Goal: Information Seeking & Learning: Learn about a topic

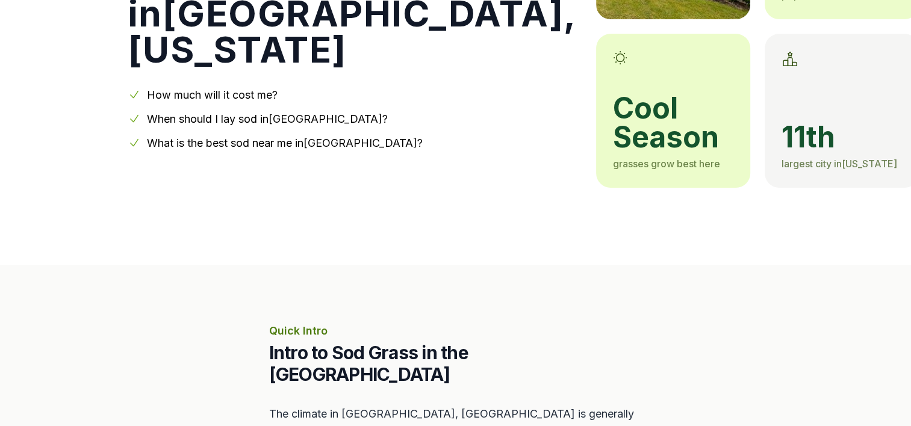
scroll to position [193, 0]
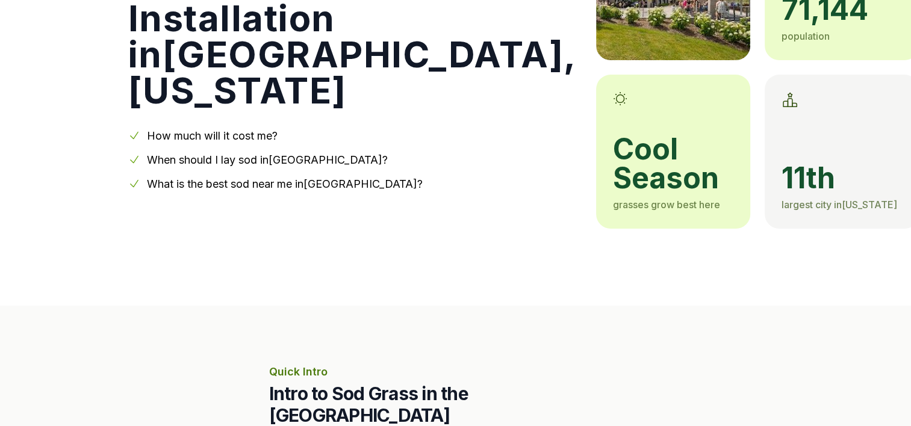
click at [218, 135] on link "How much will it cost me?" at bounding box center [212, 135] width 131 height 13
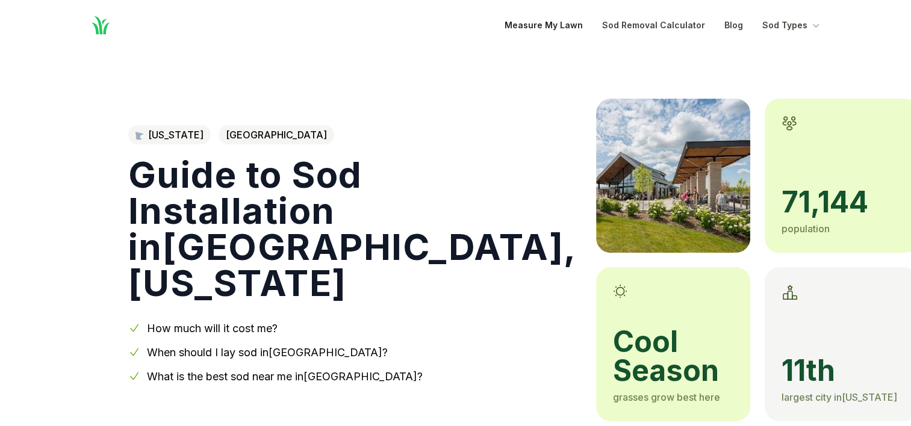
click at [554, 25] on link "Measure My Lawn" at bounding box center [543, 25] width 78 height 14
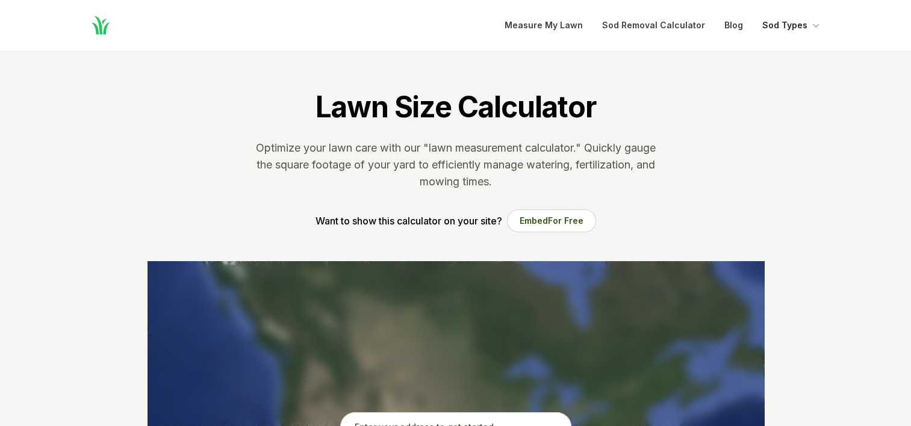
click at [787, 26] on button "Sod Types" at bounding box center [792, 25] width 60 height 14
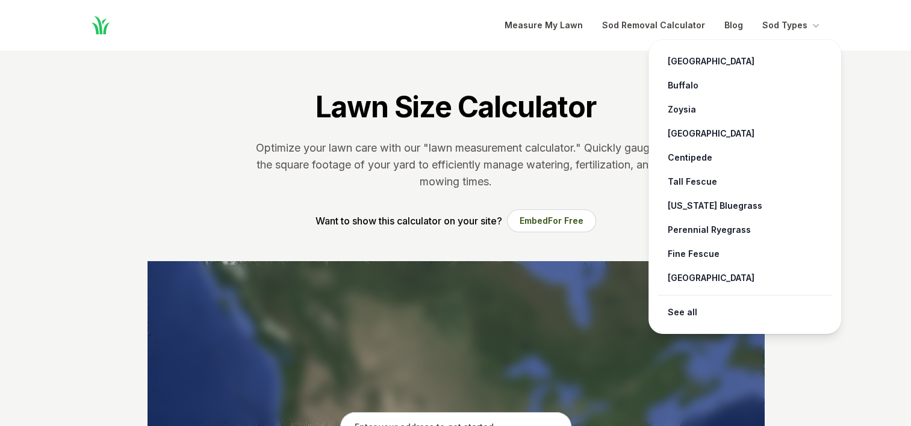
click at [553, 73] on section "Lawn Size Calculator Optimize your lawn care with our "lawn measurement calcula…" at bounding box center [455, 156] width 655 height 211
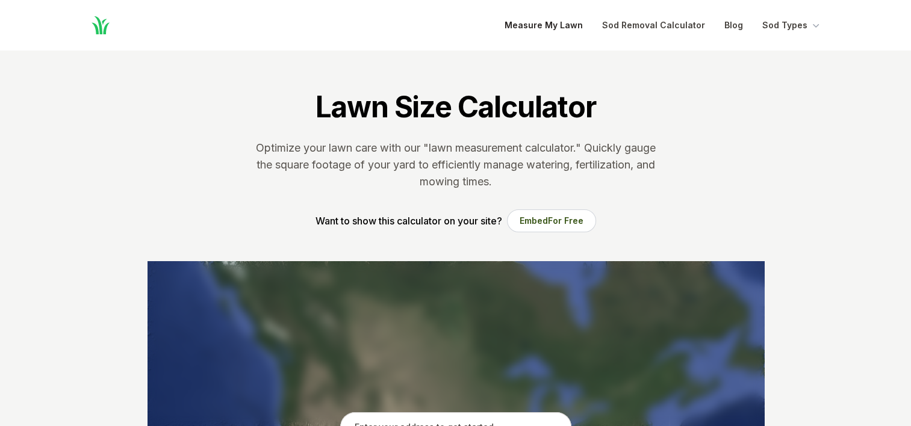
click at [555, 27] on link "Measure My Lawn" at bounding box center [543, 25] width 78 height 14
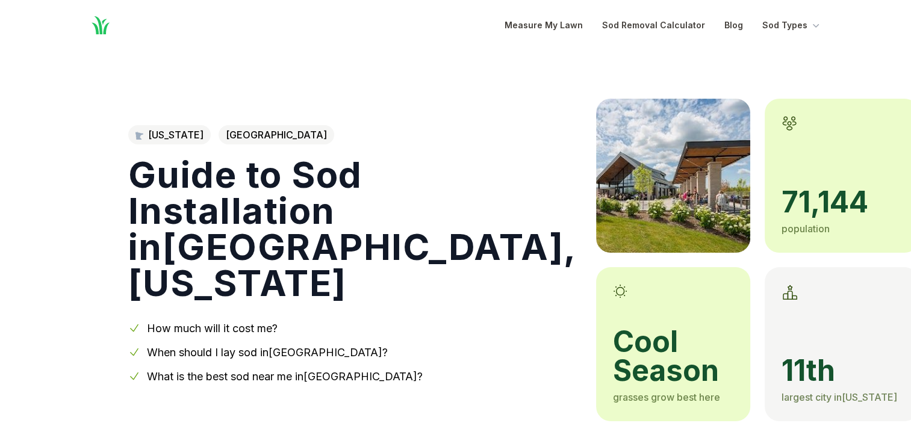
scroll to position [1045, 0]
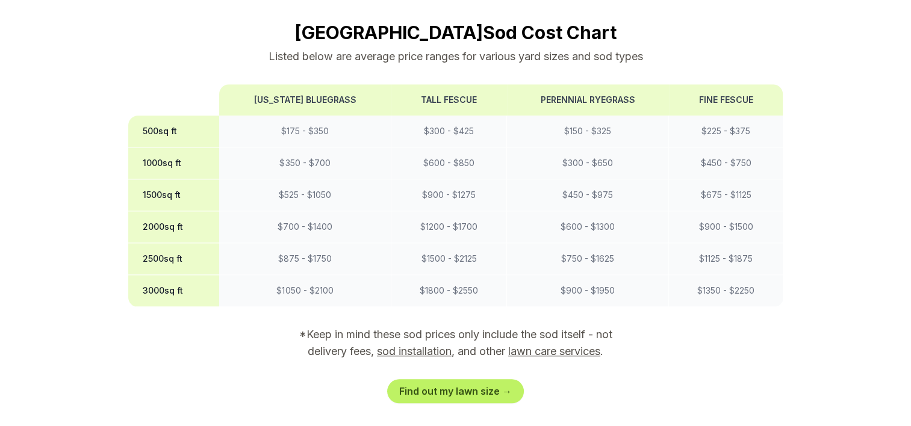
scroll to position [193, 0]
